Goal: Check status: Check status

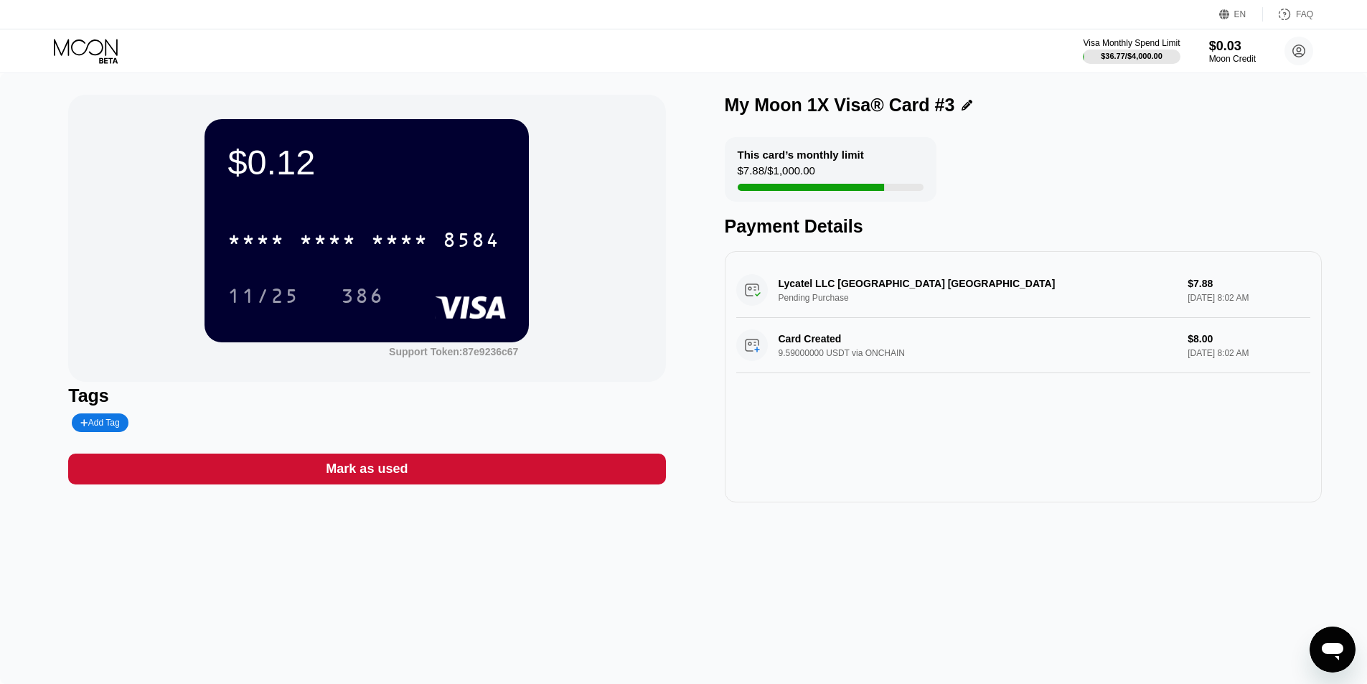
click at [1307, 50] on circle at bounding box center [1299, 51] width 29 height 29
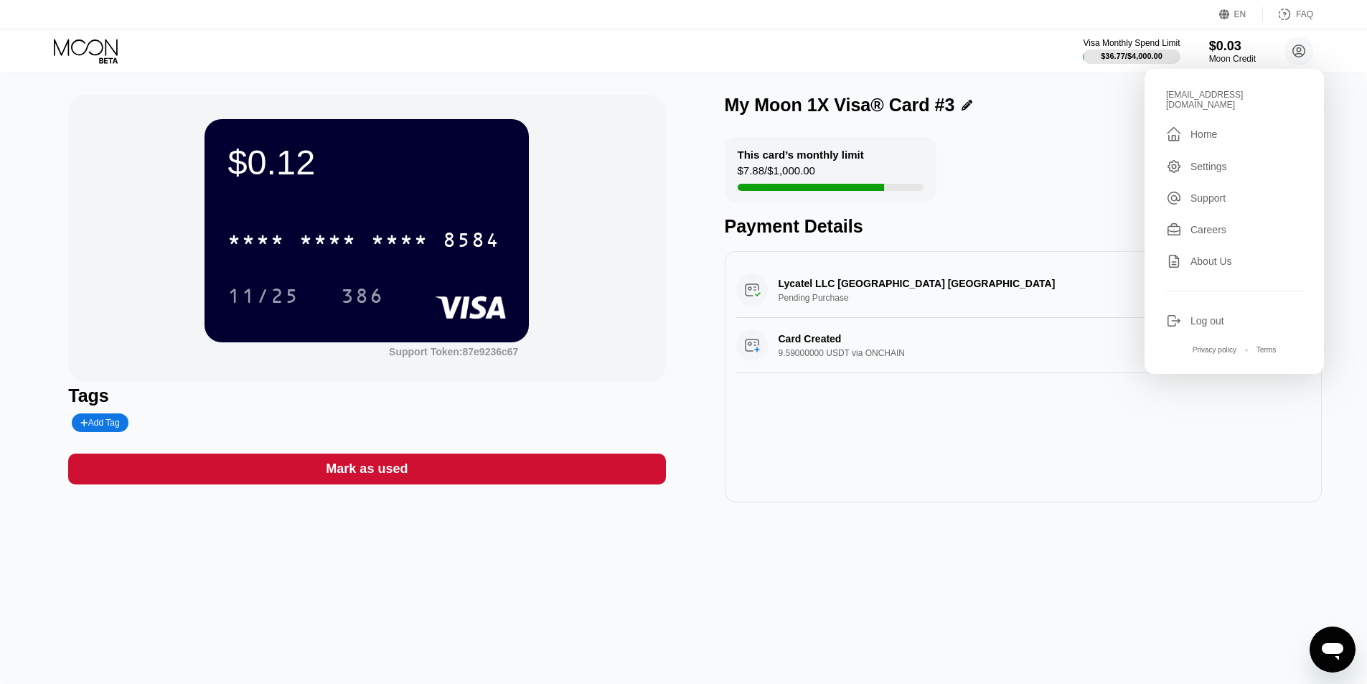
click at [1207, 192] on div "Support" at bounding box center [1208, 197] width 35 height 11
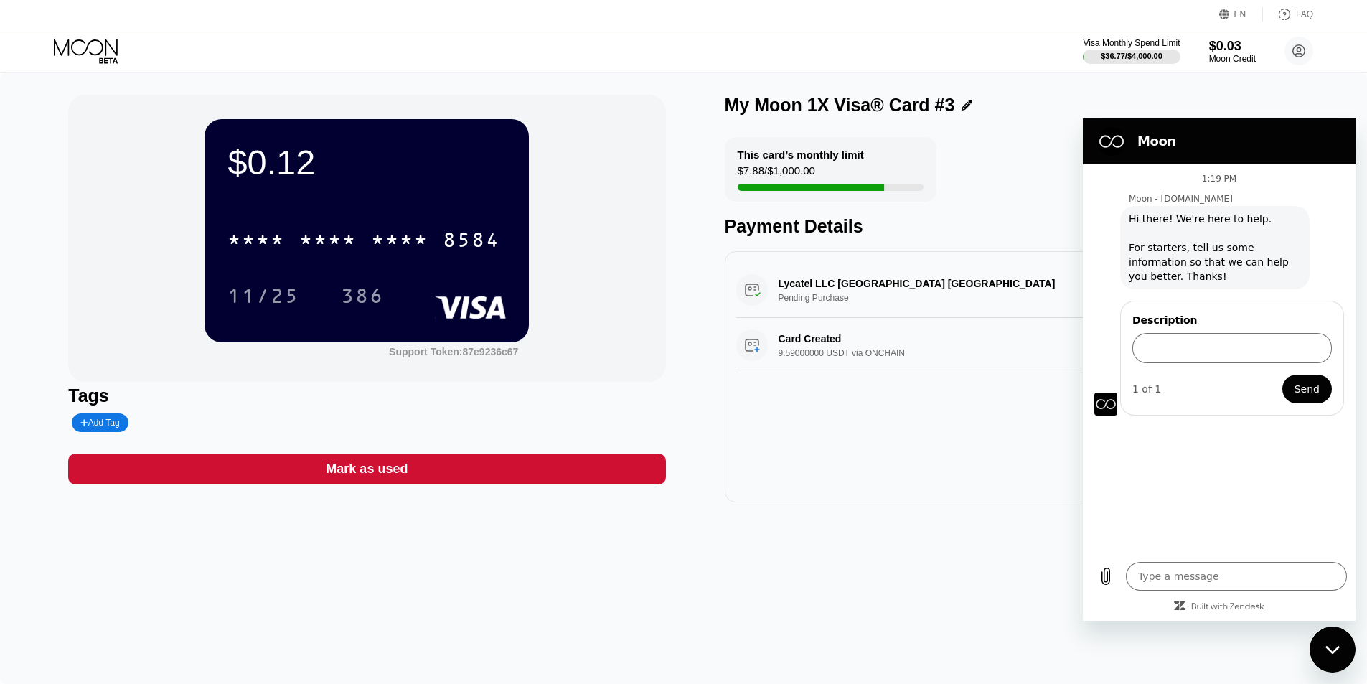
click at [1000, 160] on div "This card’s monthly limit $7.88 / $1,000.00 Payment Details" at bounding box center [1023, 187] width 597 height 100
click at [1343, 650] on div "Close messaging window" at bounding box center [1332, 649] width 43 height 43
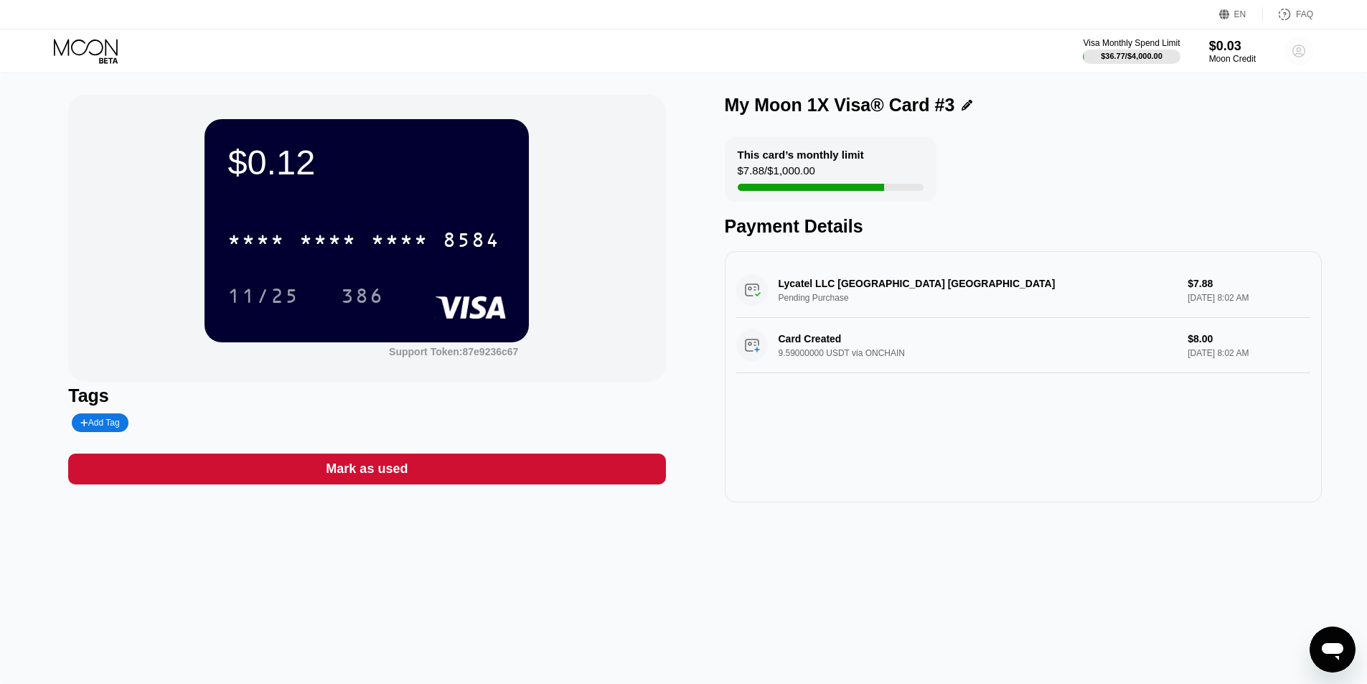
click at [1299, 58] on circle at bounding box center [1299, 51] width 29 height 29
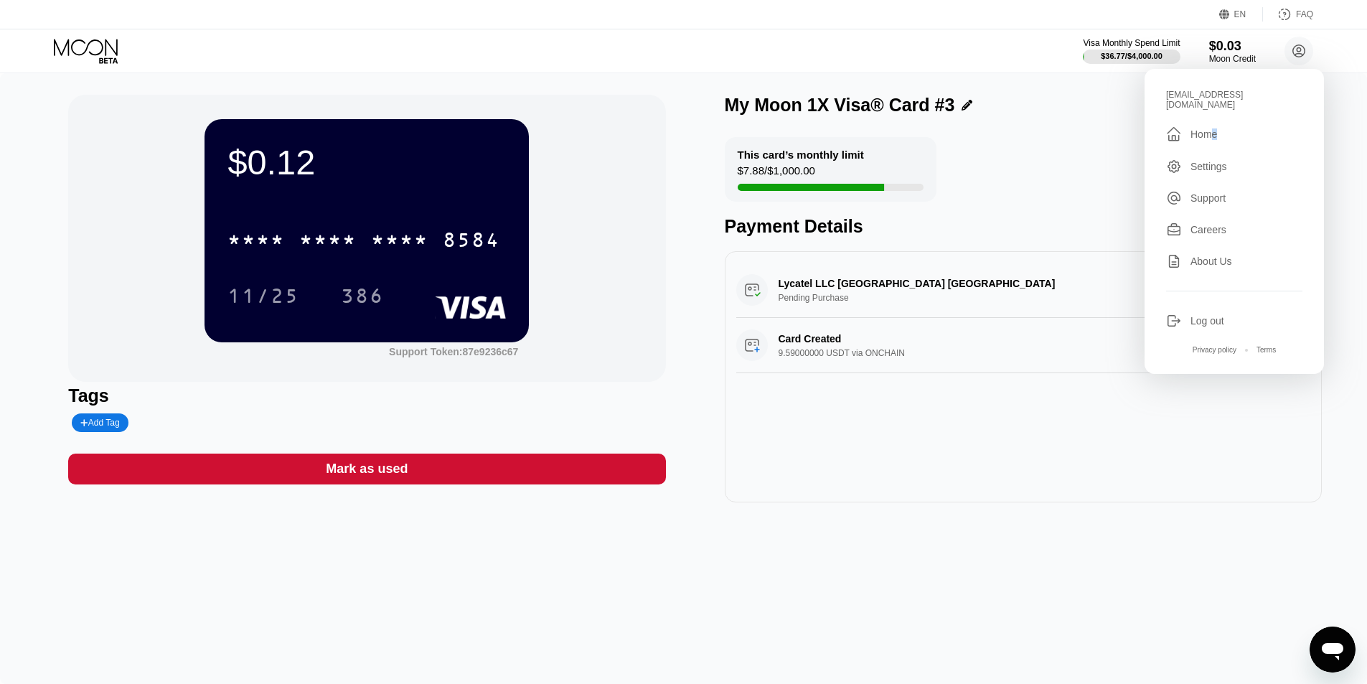
click at [1214, 128] on div "Home" at bounding box center [1204, 133] width 27 height 11
click at [1195, 128] on div "Home" at bounding box center [1204, 133] width 27 height 11
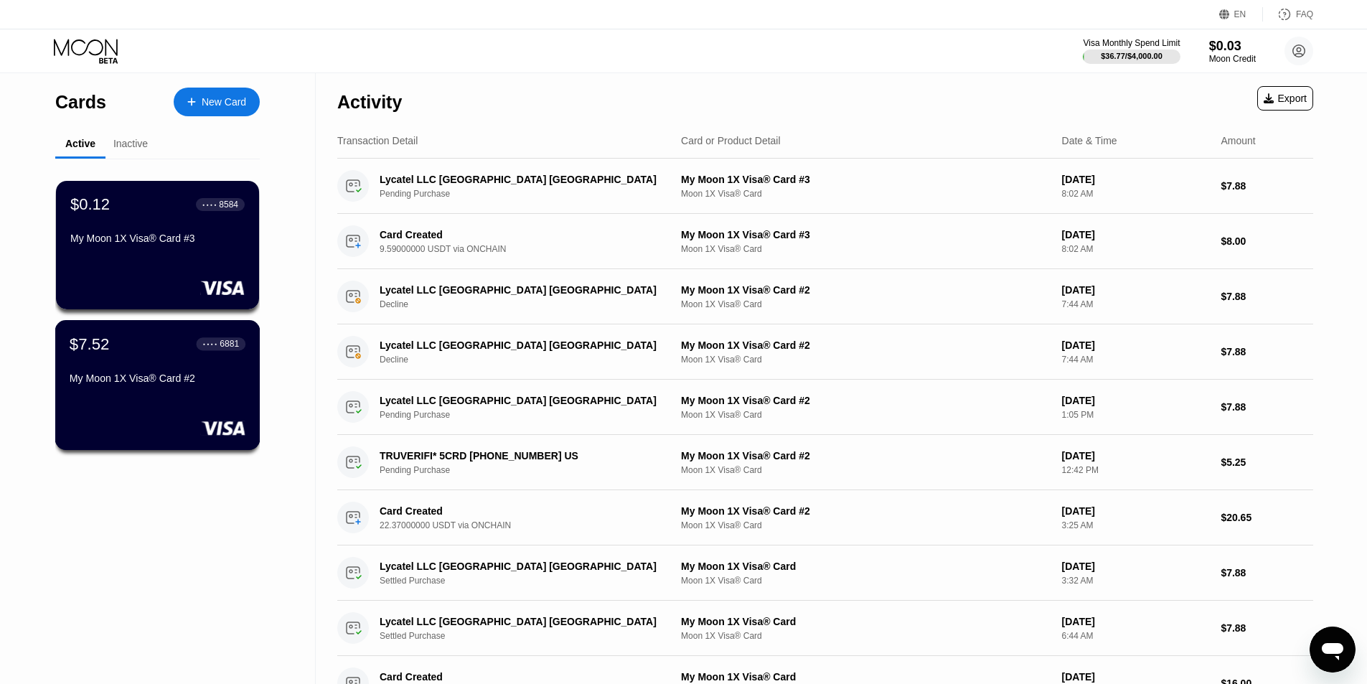
click at [93, 353] on div "$7.52" at bounding box center [90, 343] width 40 height 19
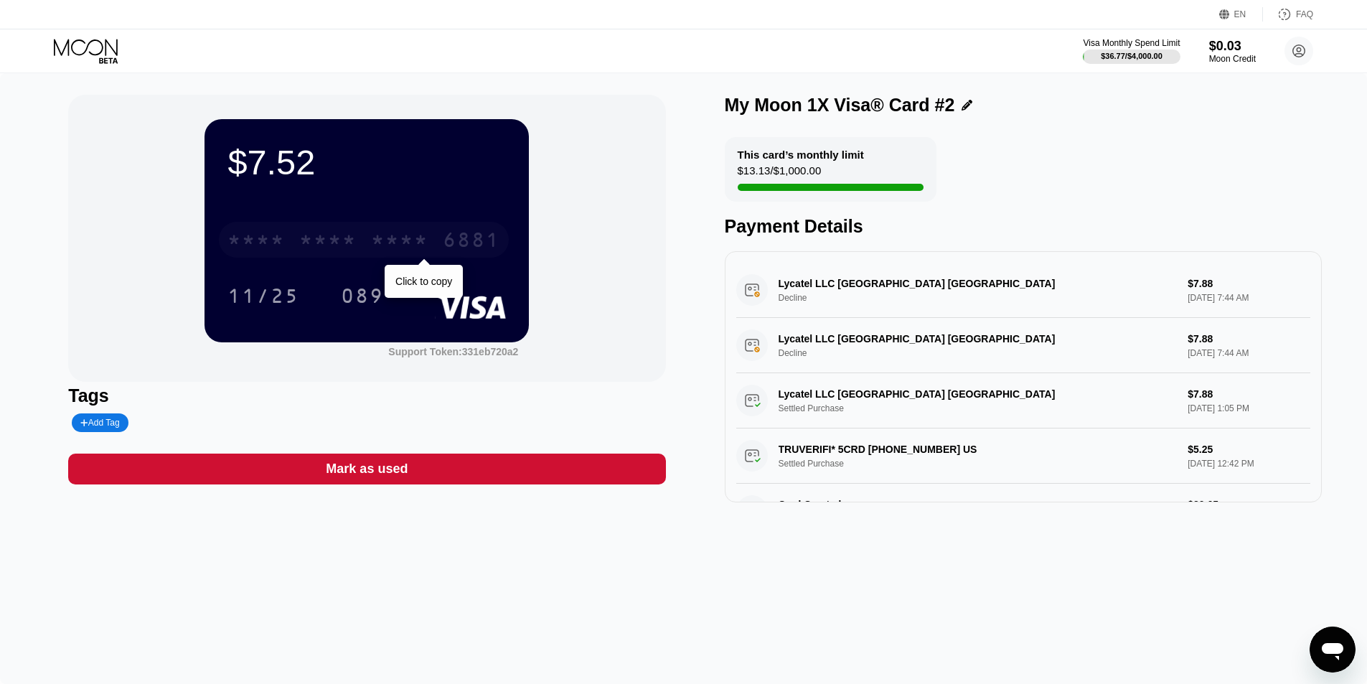
click at [345, 250] on div "* * * *" at bounding box center [327, 241] width 57 height 23
type textarea "x"
